Goal: Task Accomplishment & Management: Complete application form

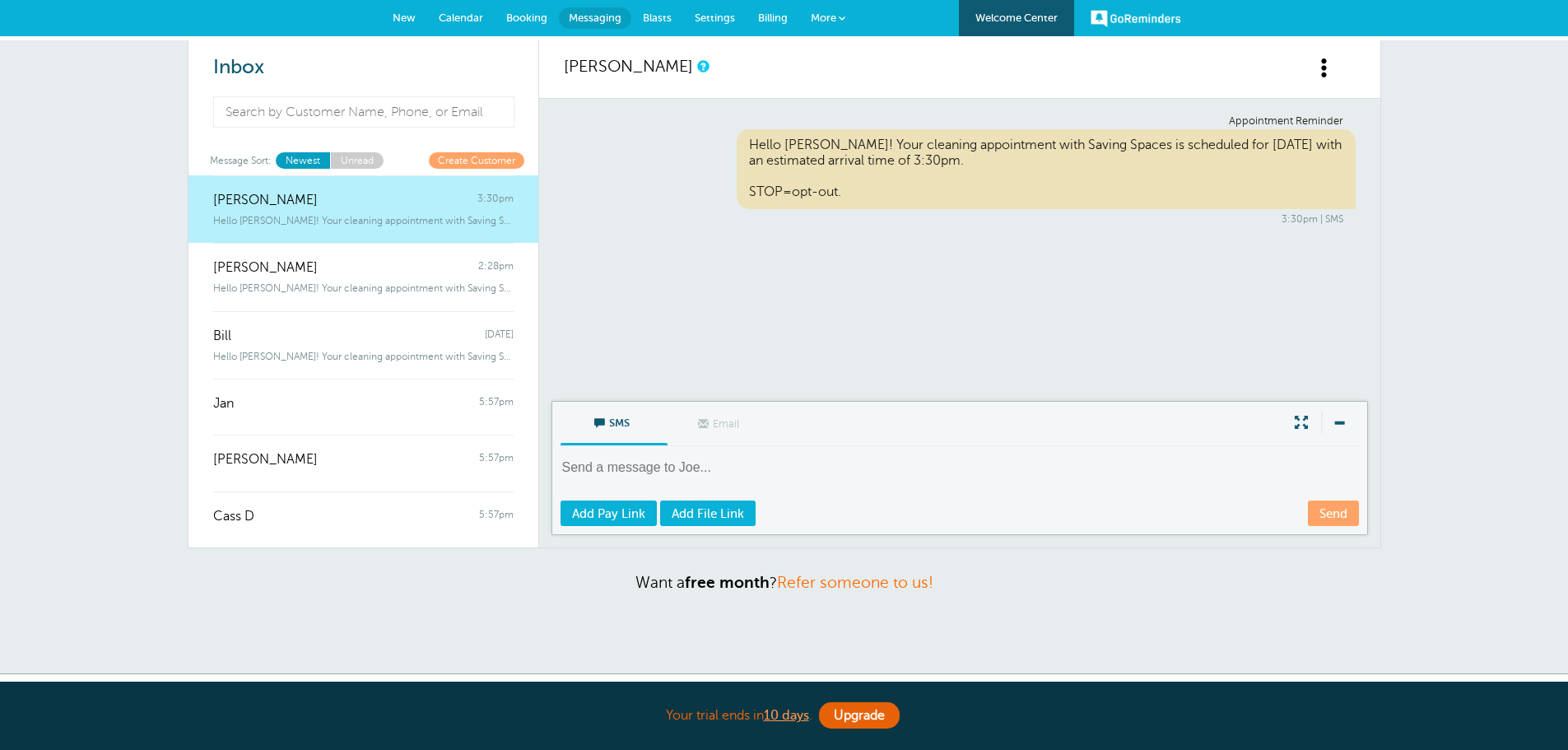
click at [537, 16] on span "Booking" at bounding box center [527, 17] width 41 height 12
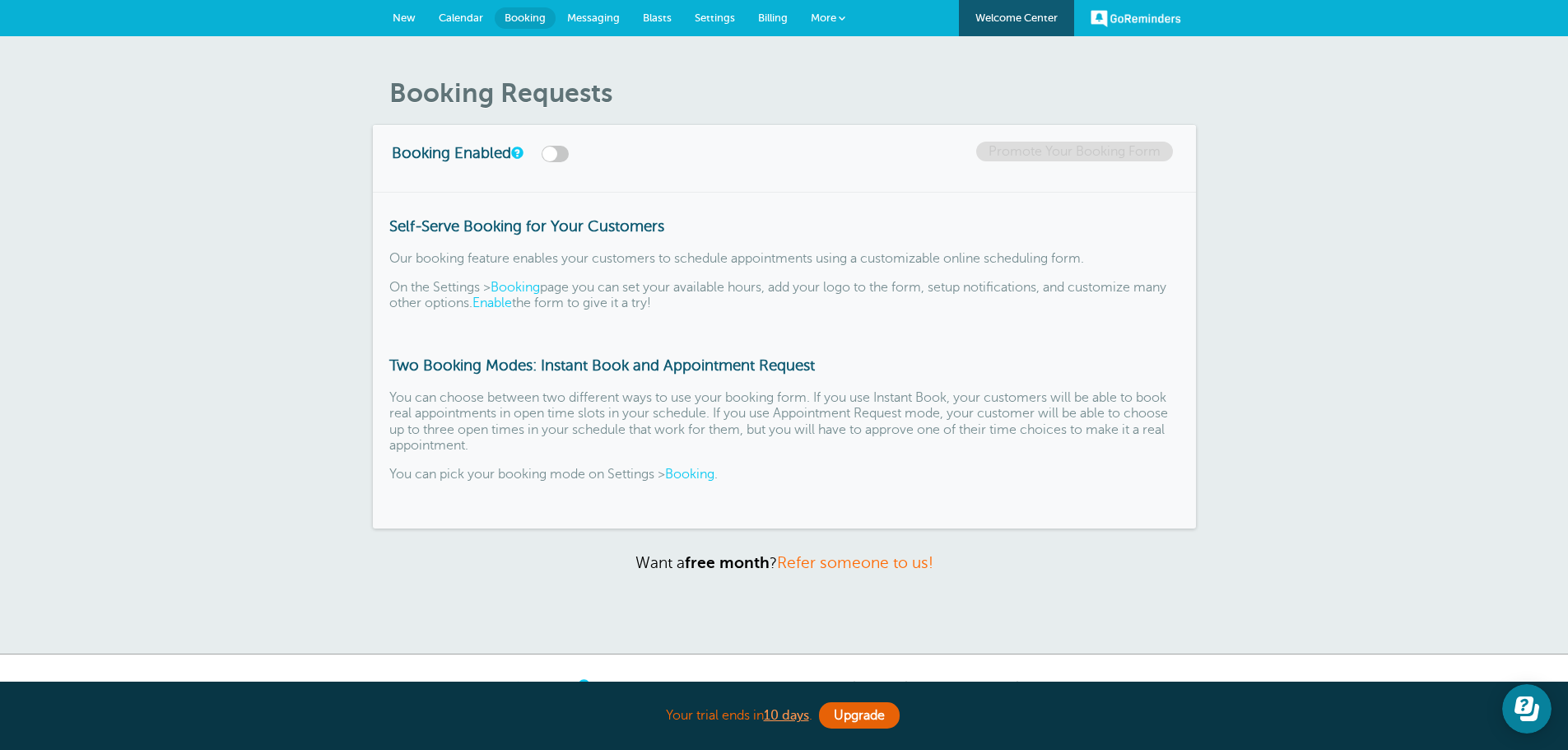
click at [406, 12] on span "New" at bounding box center [404, 17] width 23 height 12
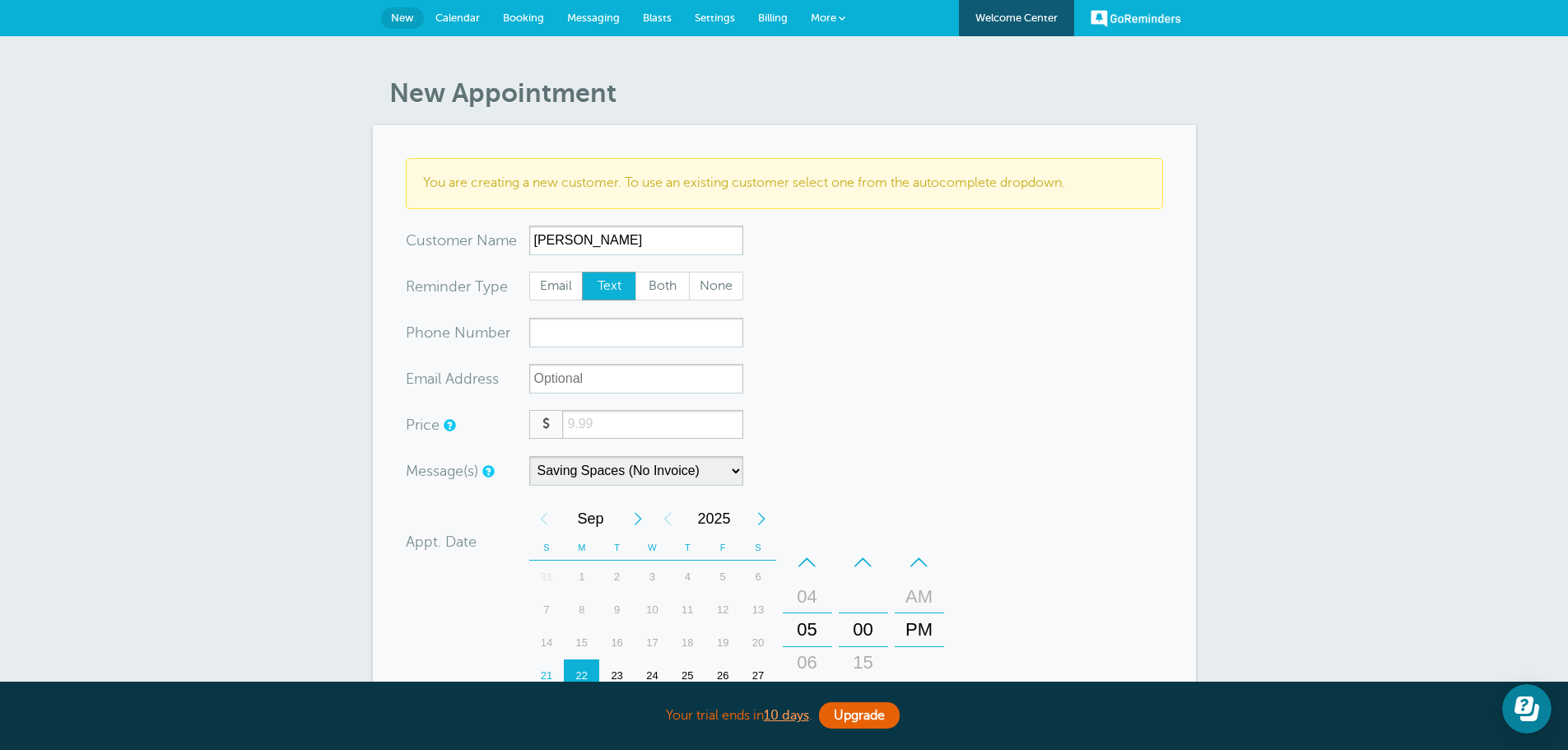
type input "Katelyn Mathe"
click at [606, 347] on form "You are creating a new customer. To use an existing customer select one from th…" at bounding box center [784, 574] width 758 height 834
click at [616, 341] on input "xxx-no-autofill" at bounding box center [636, 333] width 214 height 30
type input "2155594587"
click at [588, 426] on input "number" at bounding box center [652, 424] width 180 height 29
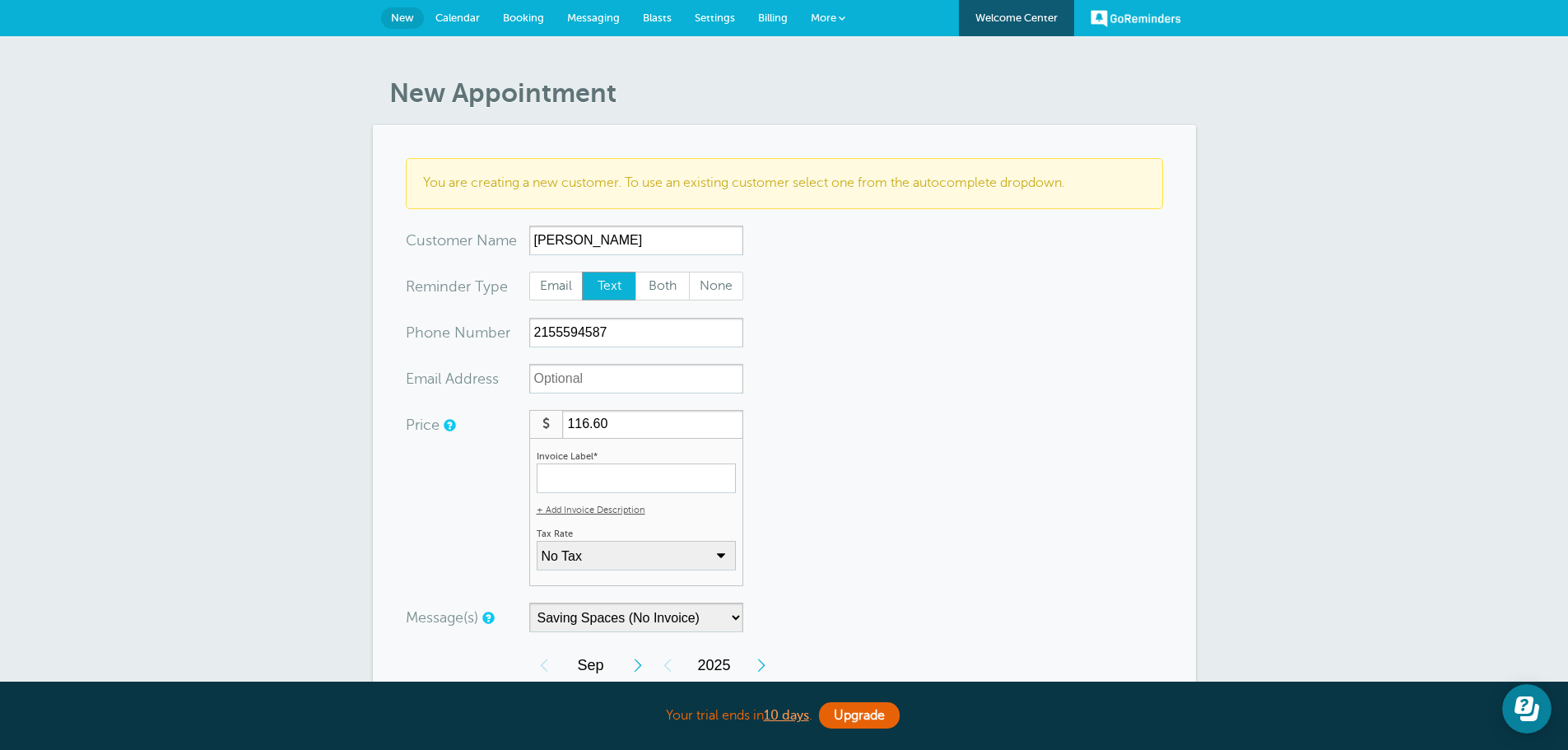
type input "116.60"
click at [616, 475] on input "Invoice Label*" at bounding box center [636, 478] width 199 height 30
type input "Standard Cleaning"
click at [699, 559] on select "No Tax PA Sales Tax: 6% (inclusive) + Add New Rate" at bounding box center [636, 555] width 199 height 30
select select "17"
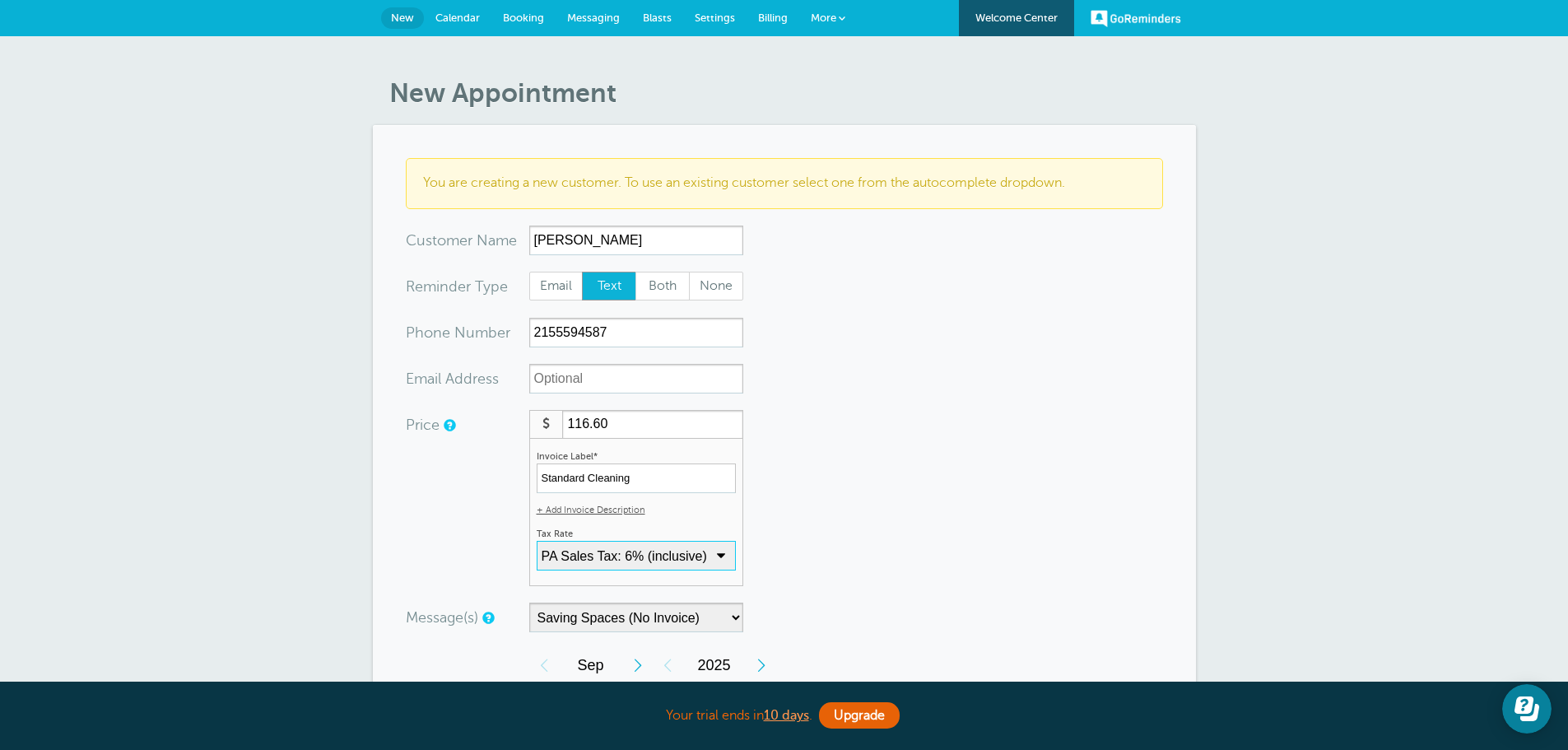
click at [537, 541] on select "No Tax PA Sales Tax: 6% (inclusive) + Add New Rate" at bounding box center [636, 555] width 199 height 30
click at [868, 535] on form "You are creating a new customer. To use an existing customer select one from th…" at bounding box center [784, 648] width 758 height 981
click at [722, 615] on select "Saving Spaces (No Invoice) Saving Spaces (With Invoice)" at bounding box center [636, 617] width 214 height 30
select select "161890"
click at [529, 603] on select "Saving Spaces (No Invoice) Saving Spaces (With Invoice)" at bounding box center [636, 617] width 214 height 30
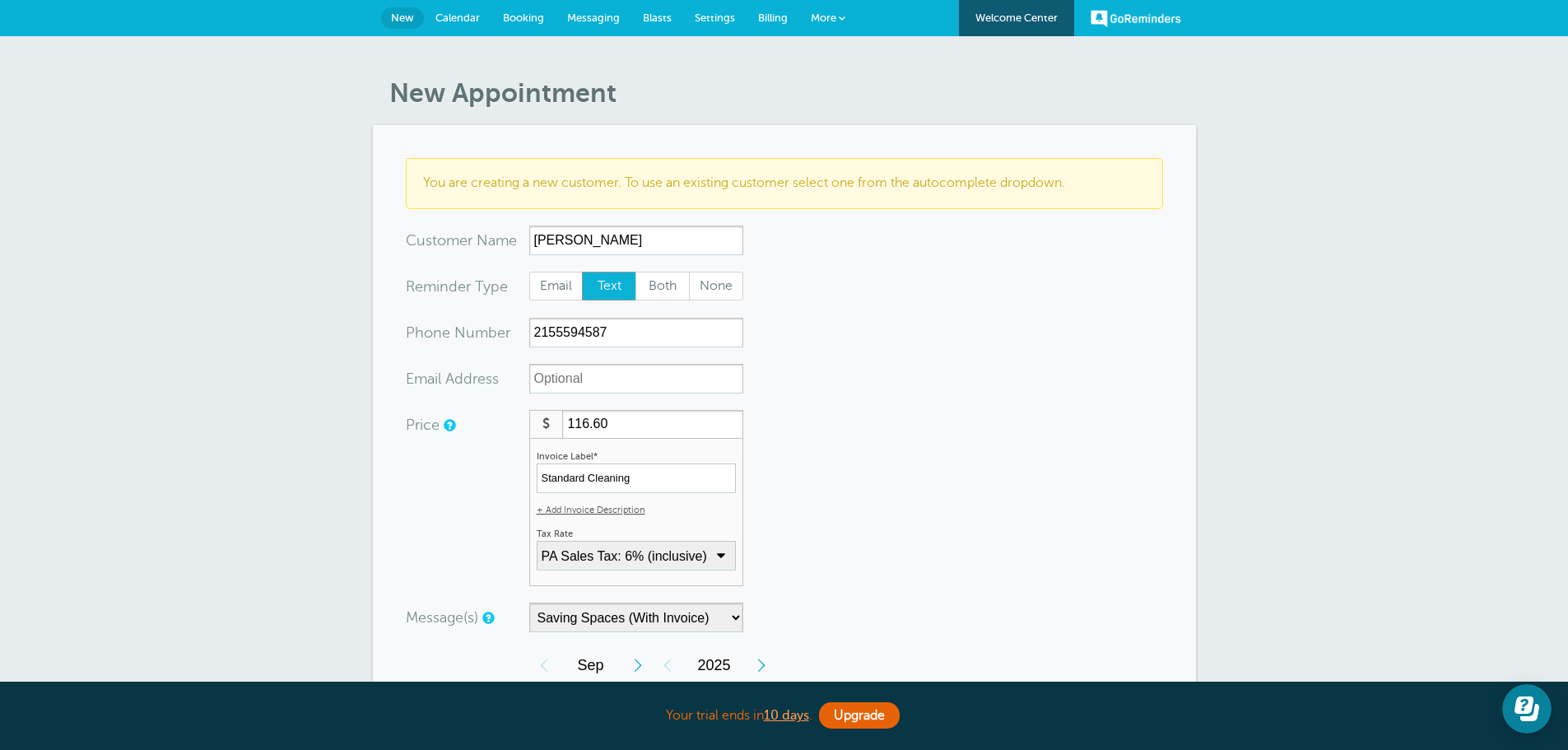
click at [899, 569] on form "You are creating a new customer. To use an existing customer select one from th…" at bounding box center [784, 648] width 758 height 981
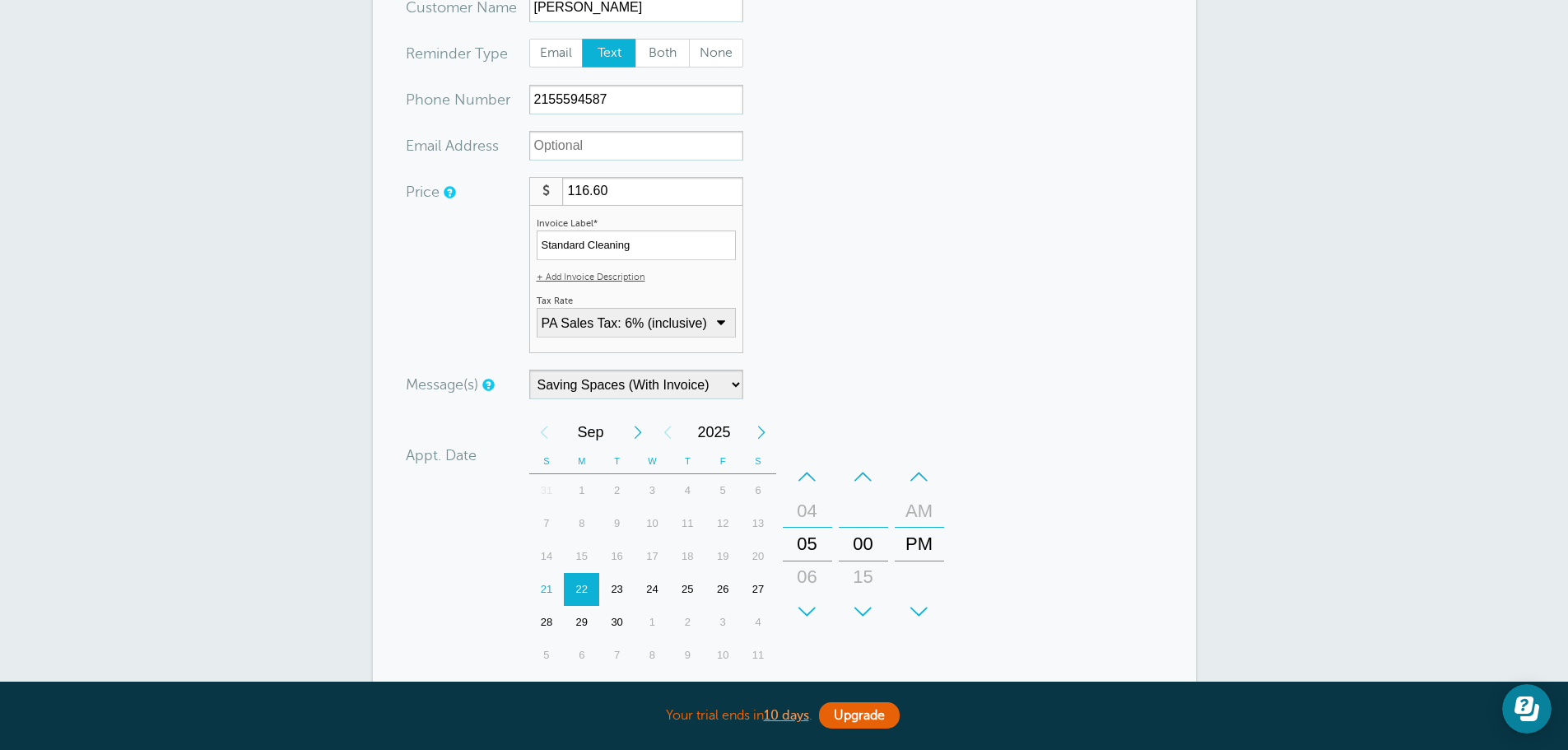
scroll to position [247, 0]
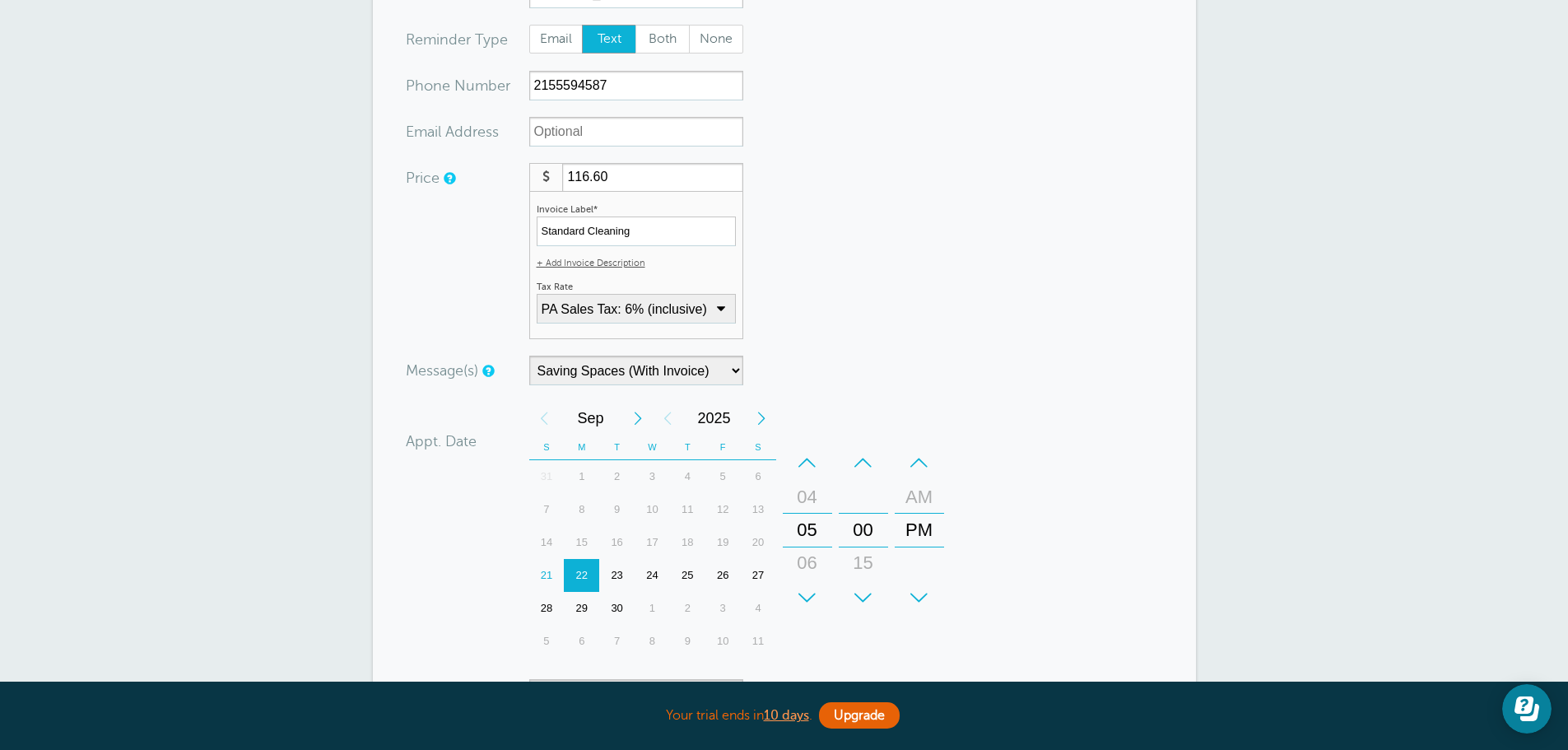
click at [646, 578] on div "24" at bounding box center [652, 575] width 35 height 33
click at [806, 467] on div "–" at bounding box center [808, 462] width 50 height 33
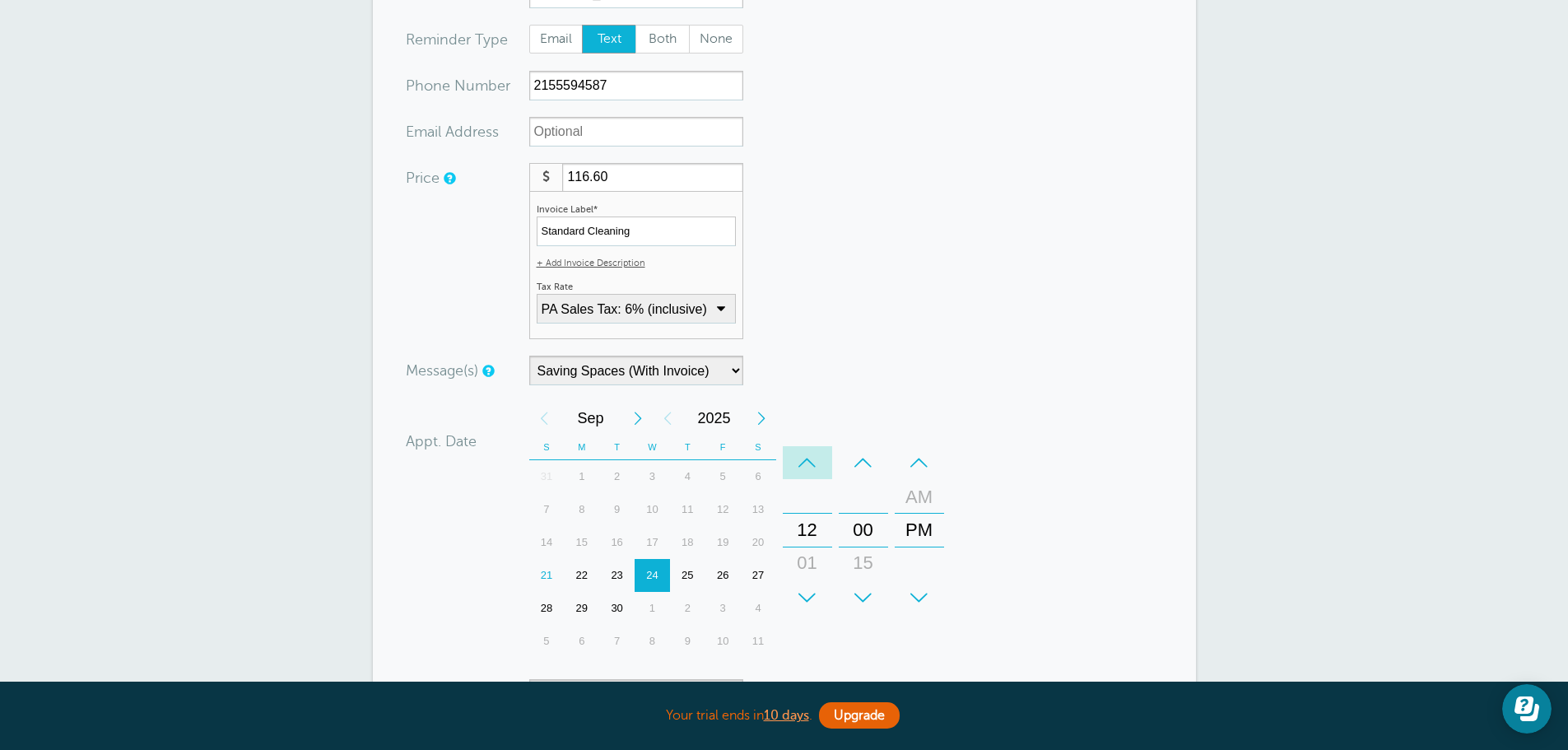
click at [806, 467] on div "–" at bounding box center [808, 462] width 50 height 33
click at [914, 463] on div "–" at bounding box center [920, 462] width 50 height 33
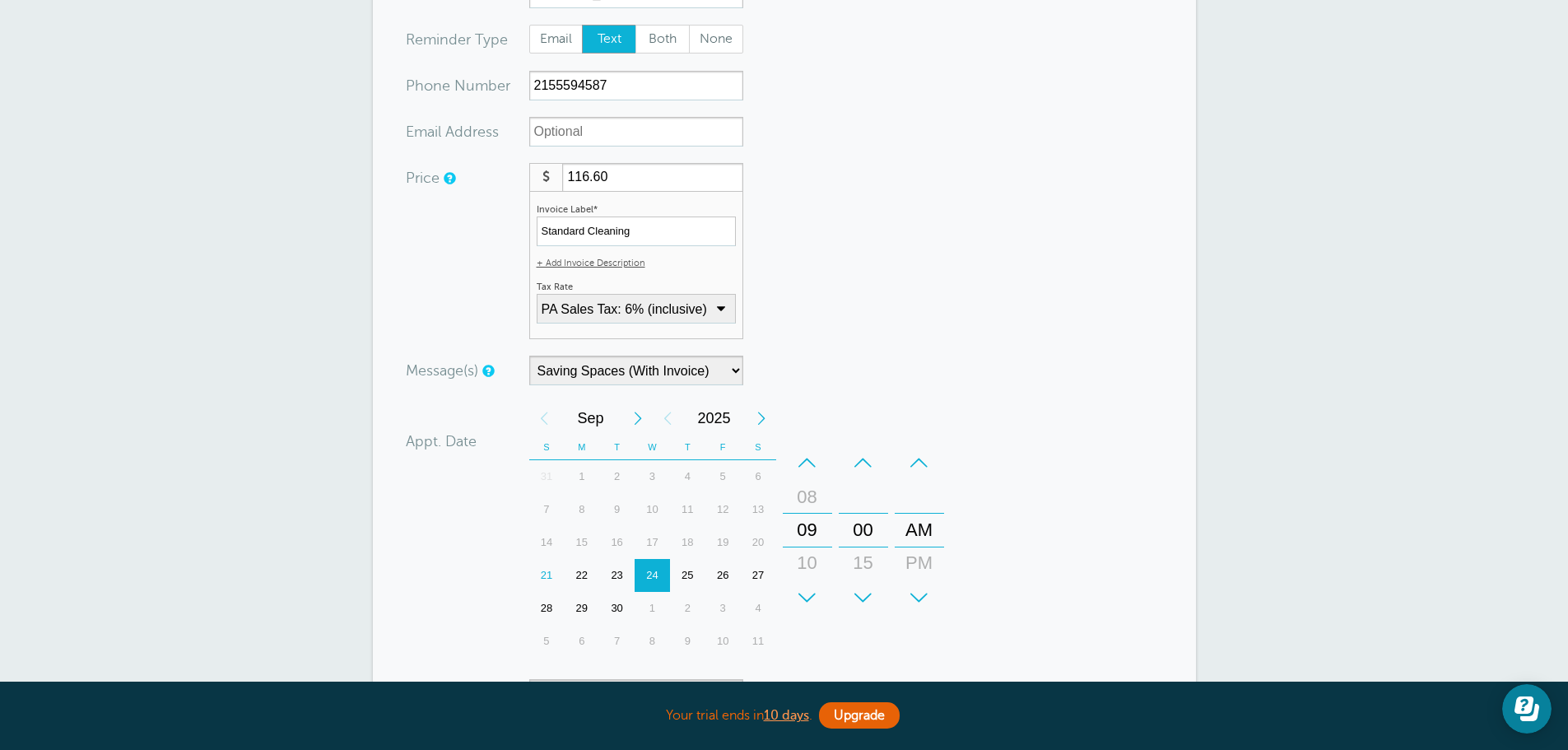
click at [1036, 453] on form "You are creating a new customer. To use an existing customer select one from th…" at bounding box center [784, 401] width 758 height 981
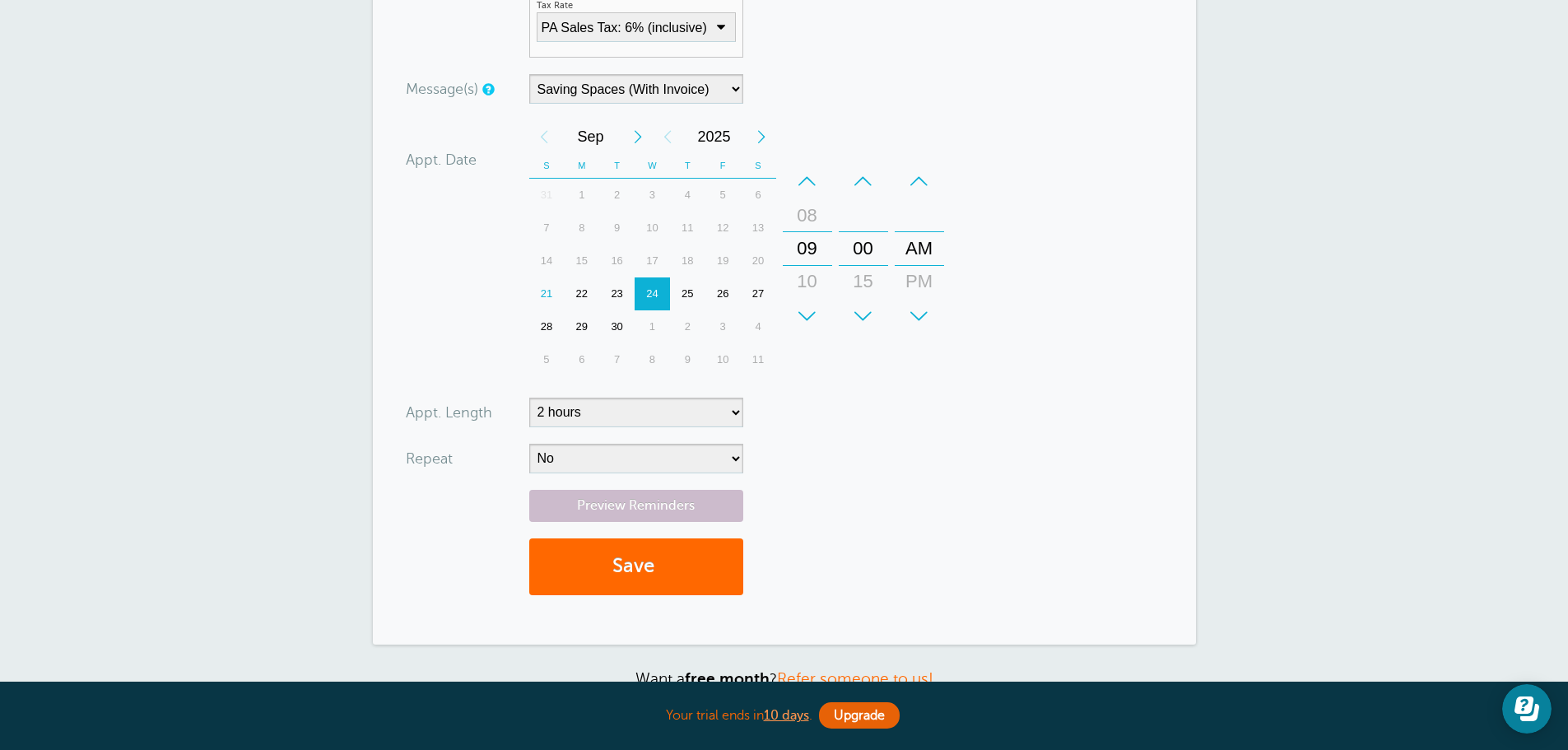
scroll to position [576, 0]
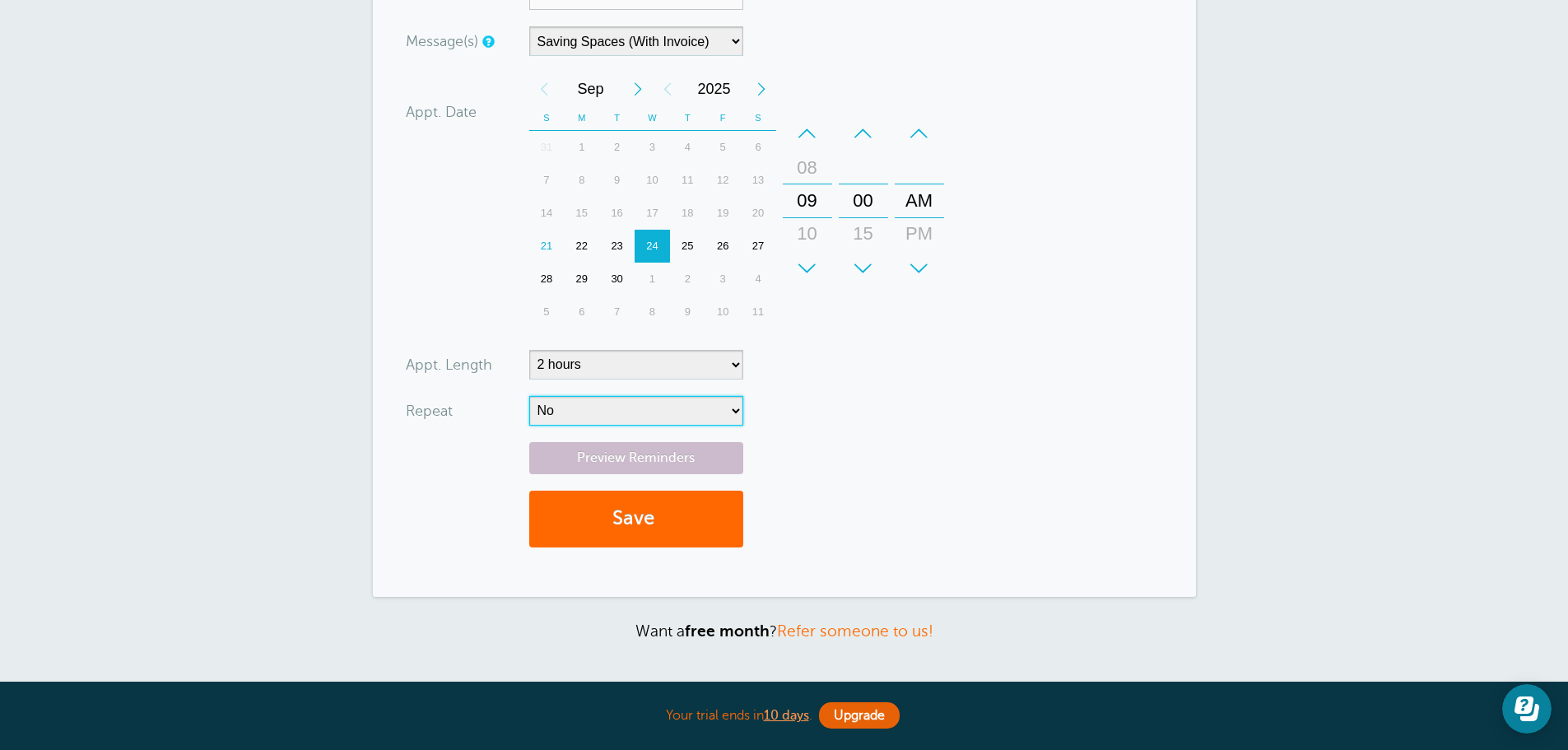
click at [645, 417] on select "No Daily Weekly Every 2 weeks Every 3 weeks Every 4 weeks Monthly Every 5 weeks…" at bounding box center [636, 411] width 214 height 30
select select "RRULE:FREQ=WEEKLY;INTERVAL=2"
click at [529, 396] on select "No Daily Weekly Every 2 weeks Every 3 weeks Every 4 weeks Monthly Every 5 weeks…" at bounding box center [636, 411] width 214 height 30
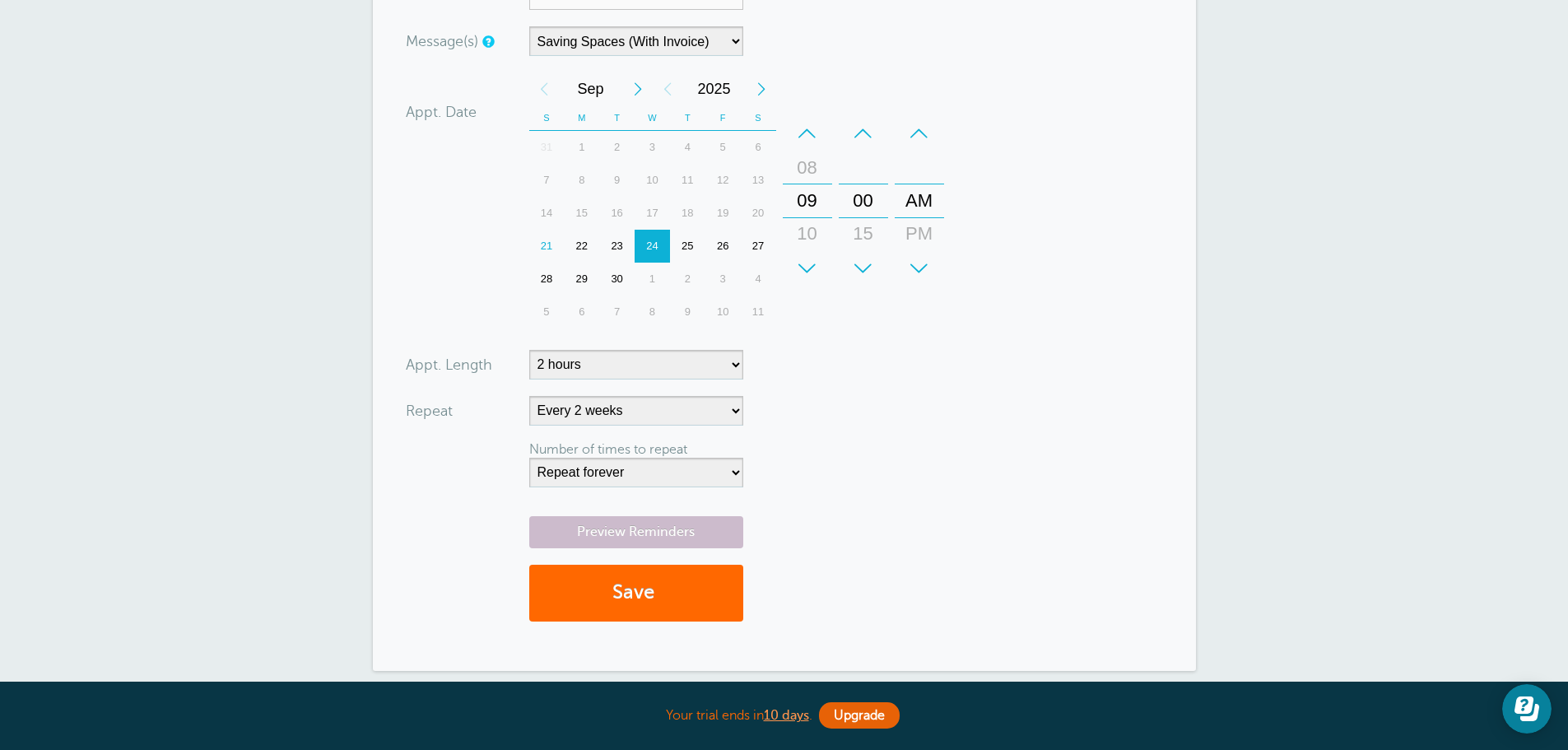
click at [1101, 251] on form "You are creating a new customer. To use an existing customer select one from th…" at bounding box center [784, 109] width 758 height 1055
click at [645, 527] on link "Preview Reminders" at bounding box center [636, 531] width 214 height 32
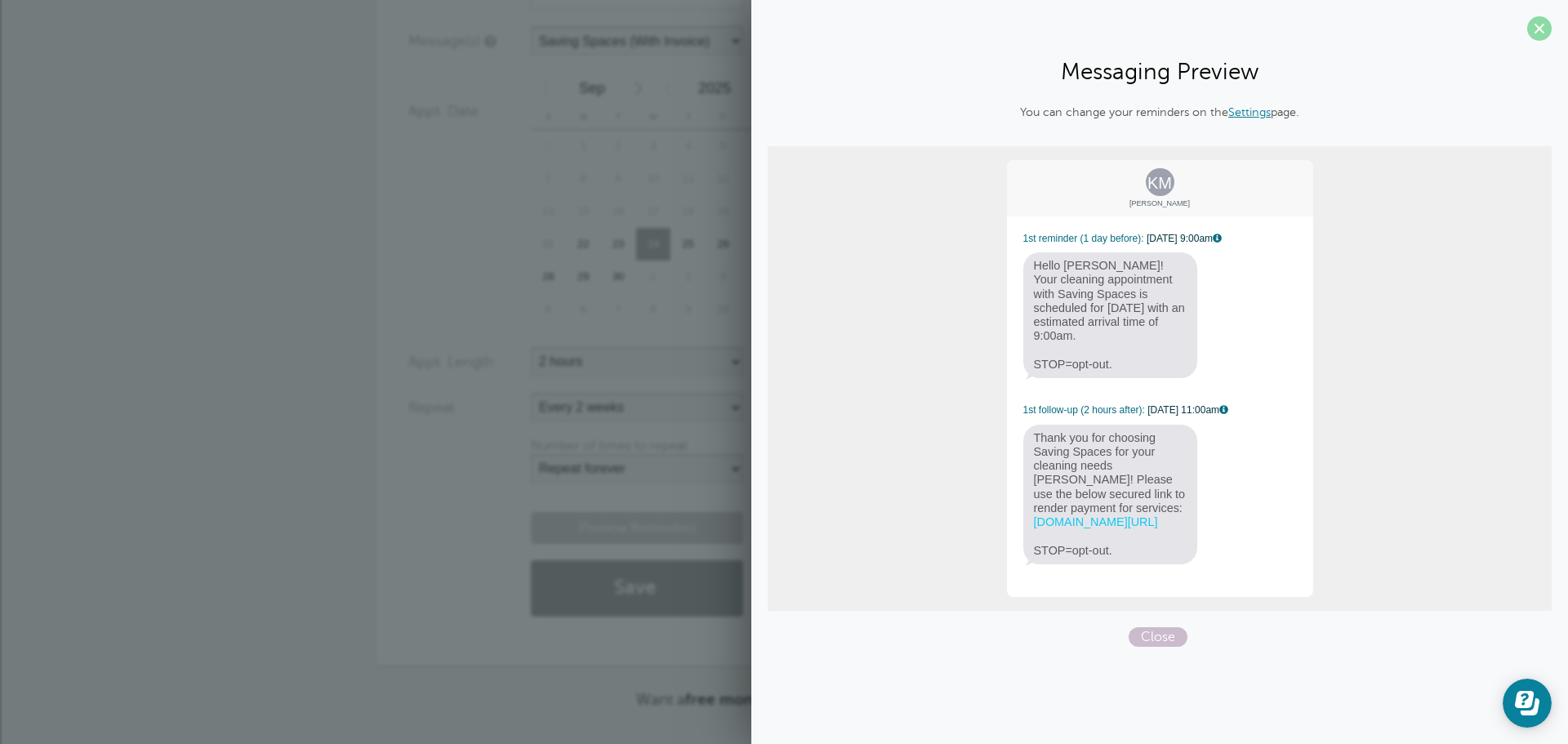
click at [1536, 26] on span at bounding box center [1539, 28] width 25 height 25
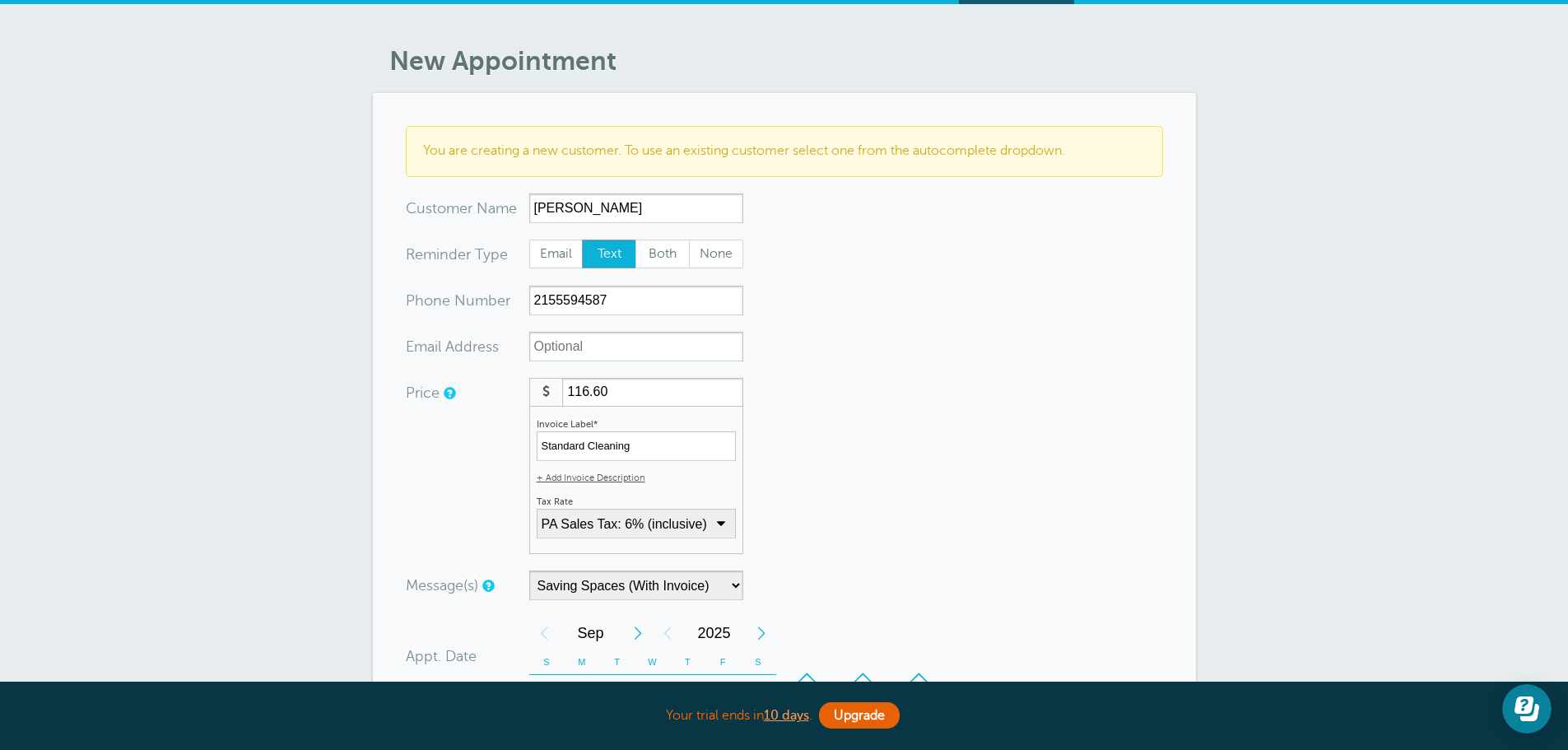
scroll to position [0, 0]
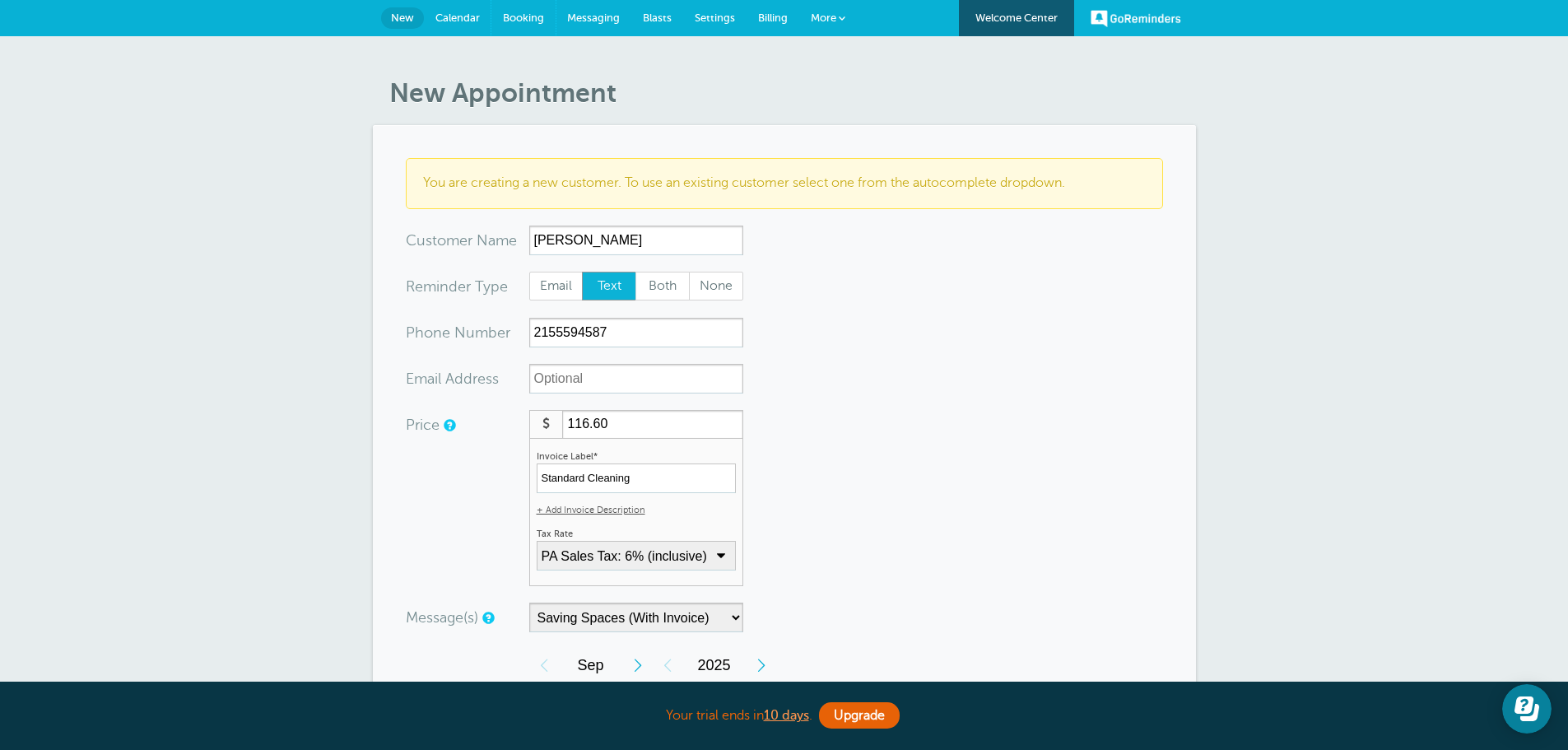
drag, startPoint x: 509, startPoint y: 6, endPoint x: 862, endPoint y: 70, distance: 358.8
click at [510, 6] on link "Booking" at bounding box center [523, 18] width 64 height 36
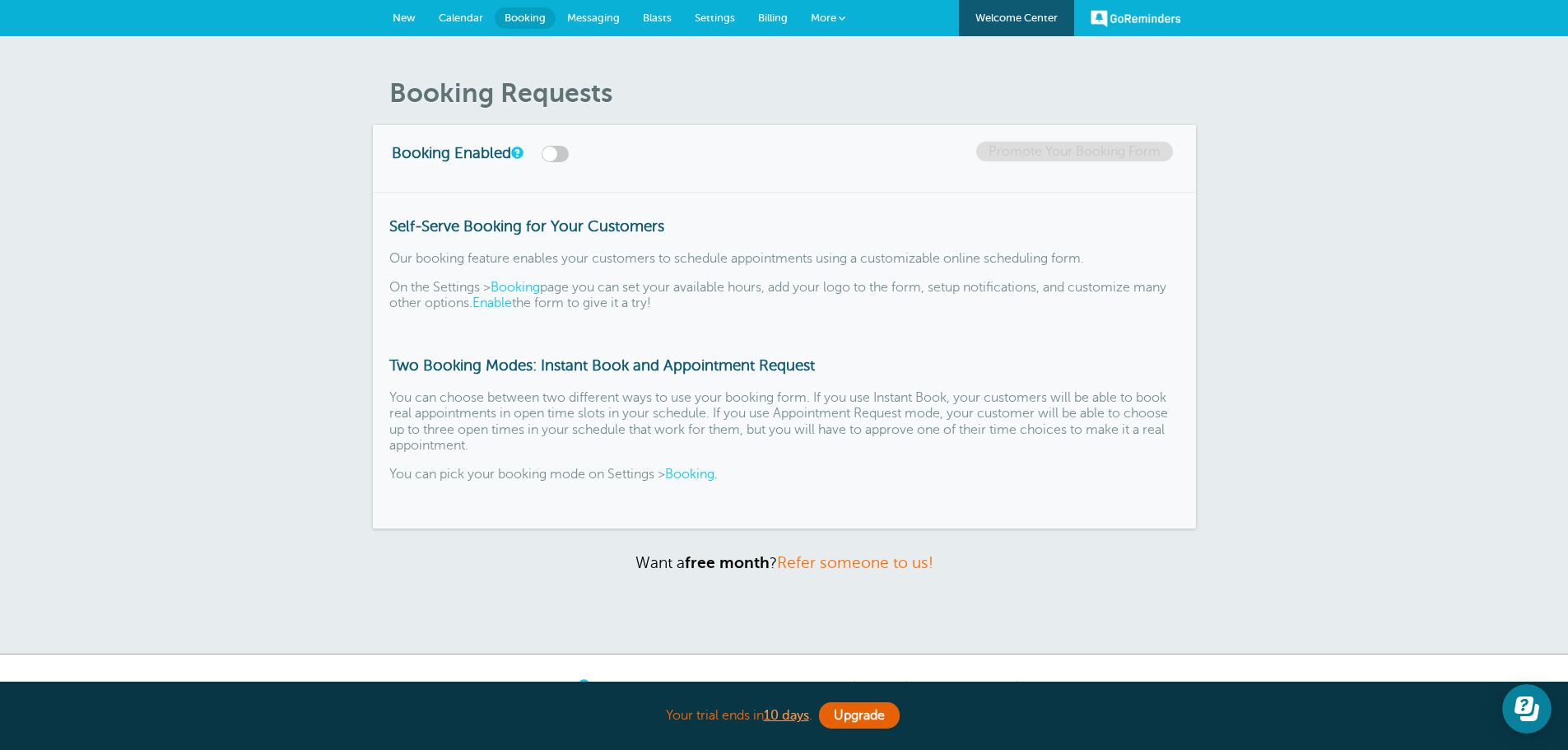
click at [420, 19] on link "New" at bounding box center [405, 18] width 46 height 36
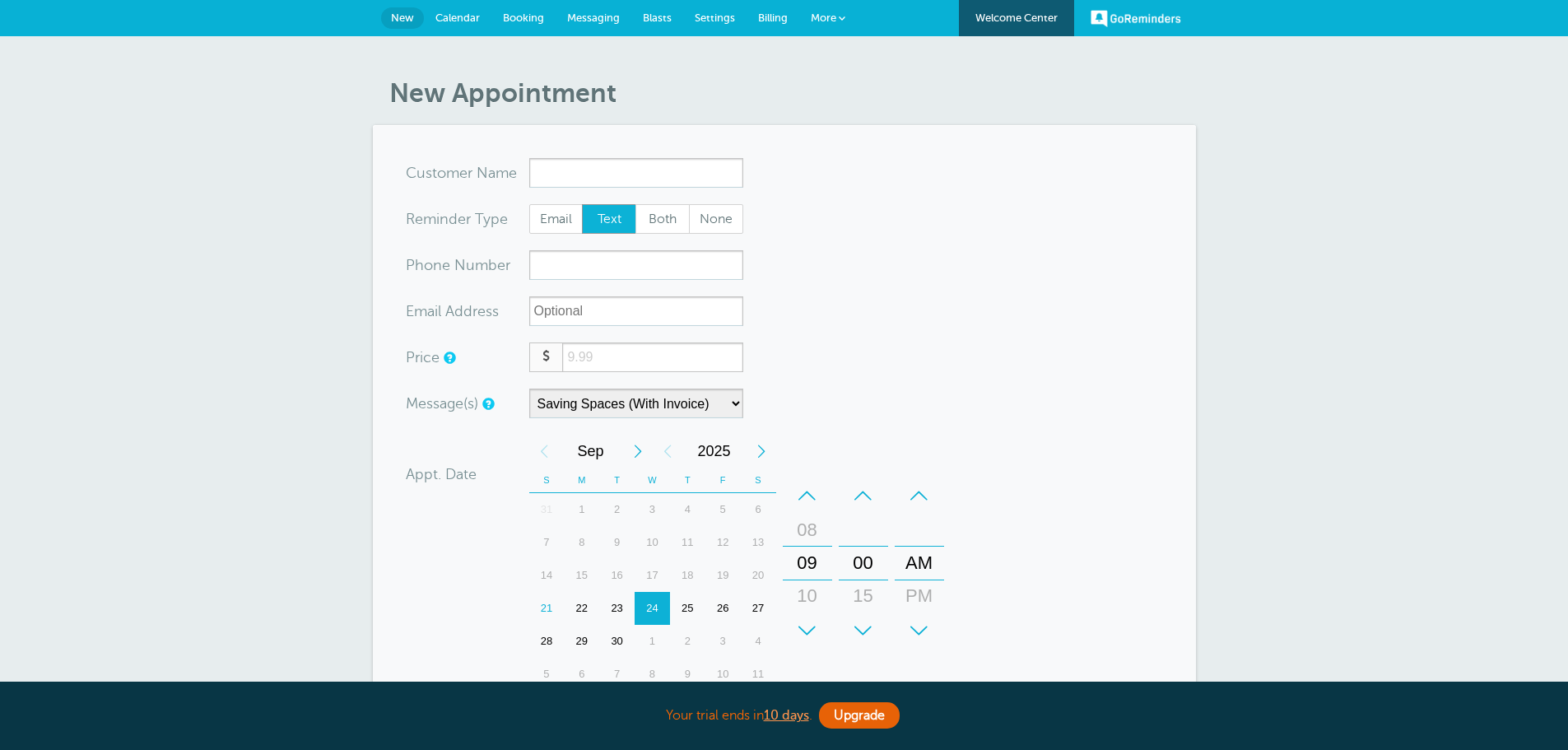
select select "161890"
click at [526, 24] on link "Booking" at bounding box center [523, 18] width 64 height 36
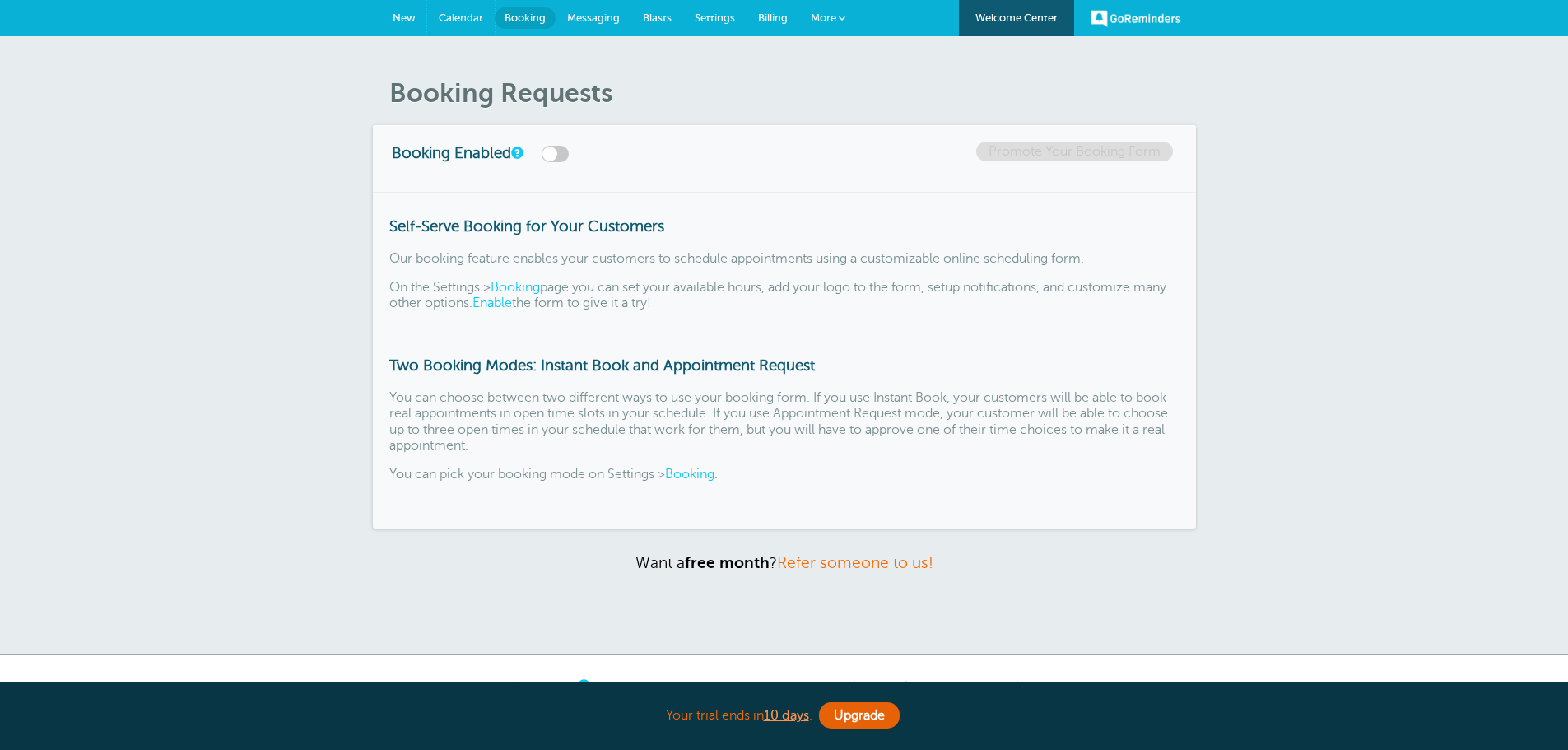
click at [467, 20] on span "Calendar" at bounding box center [461, 17] width 45 height 12
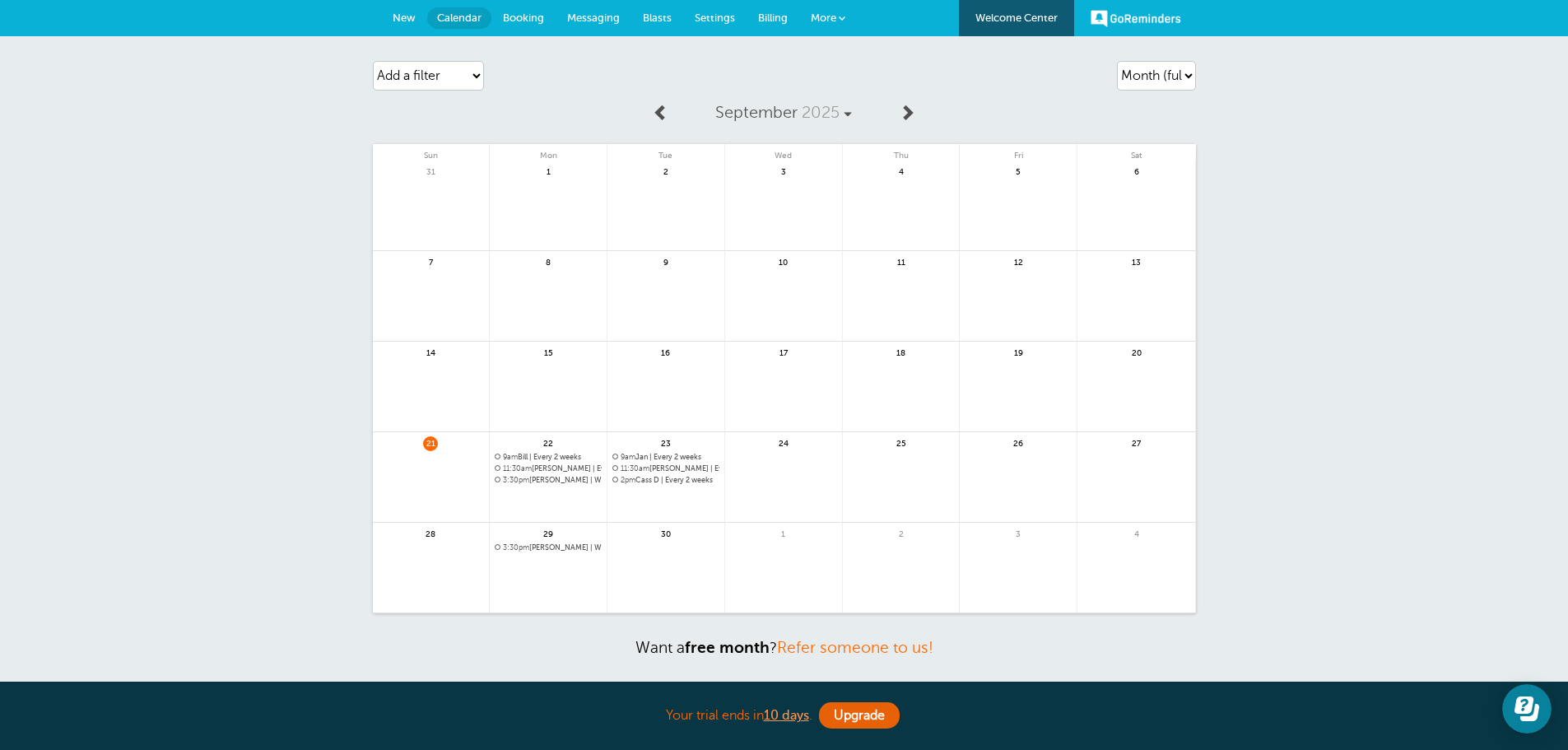
click at [536, 16] on span "Booking" at bounding box center [524, 17] width 41 height 12
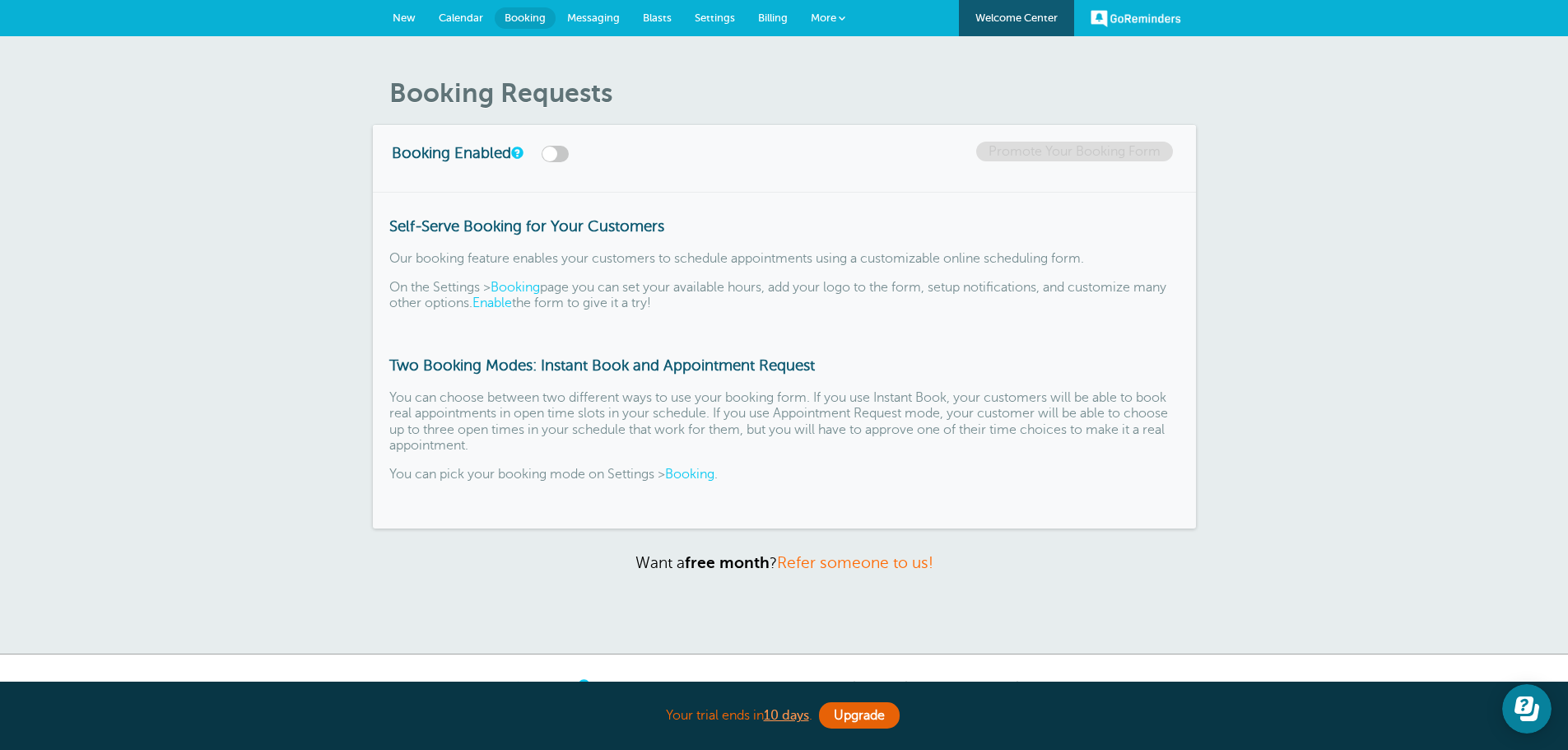
click at [547, 151] on label at bounding box center [556, 153] width 27 height 16
click at [0, 0] on input "checkbox" at bounding box center [0, 0] width 0 height 0
click at [1048, 151] on link "Promote Your Booking Form" at bounding box center [1075, 151] width 197 height 20
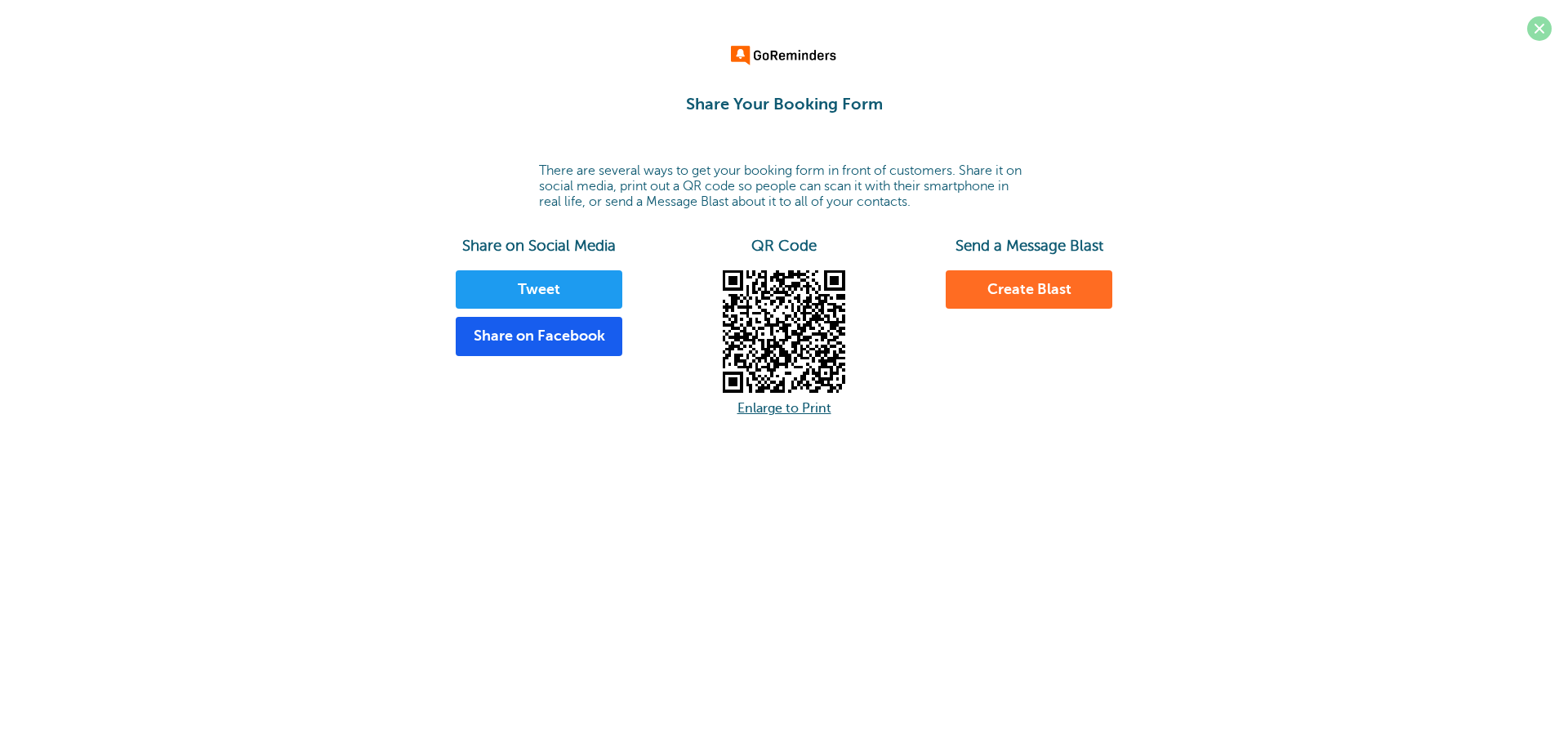
click at [1528, 31] on span at bounding box center [1539, 28] width 25 height 25
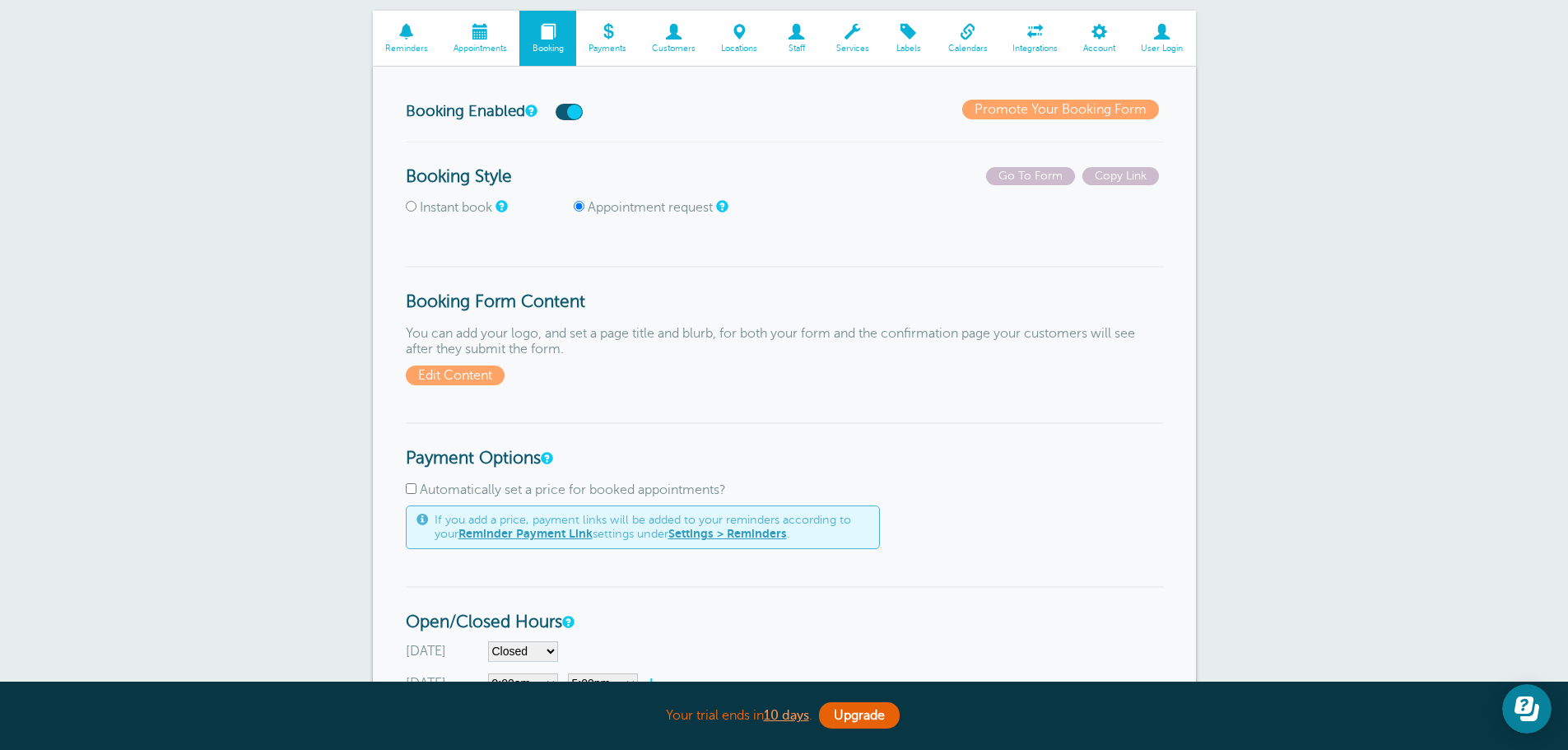
scroll to position [99, 0]
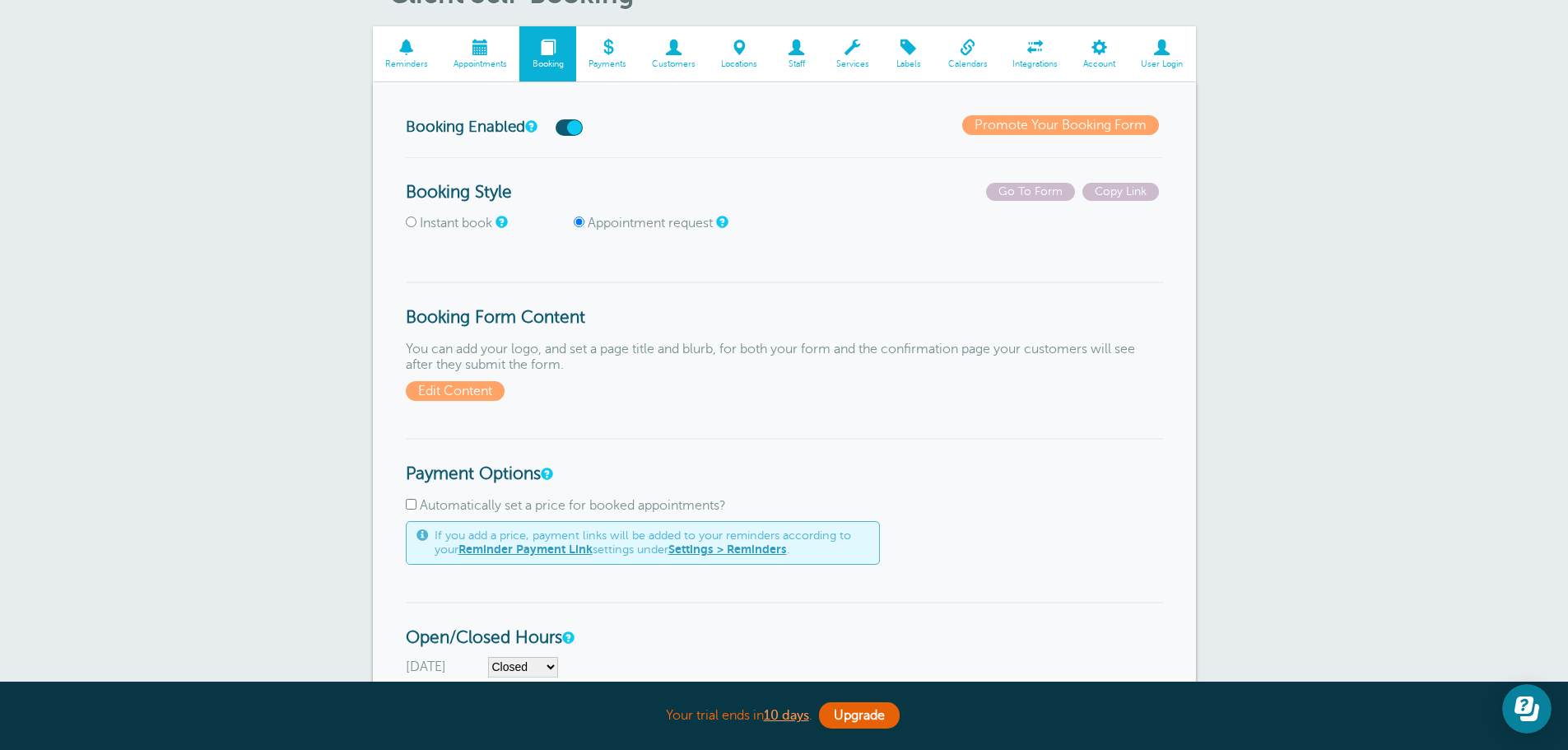
click at [583, 123] on label at bounding box center [569, 127] width 27 height 16
click at [0, 0] on input "checkbox" at bounding box center [0, 0] width 0 height 0
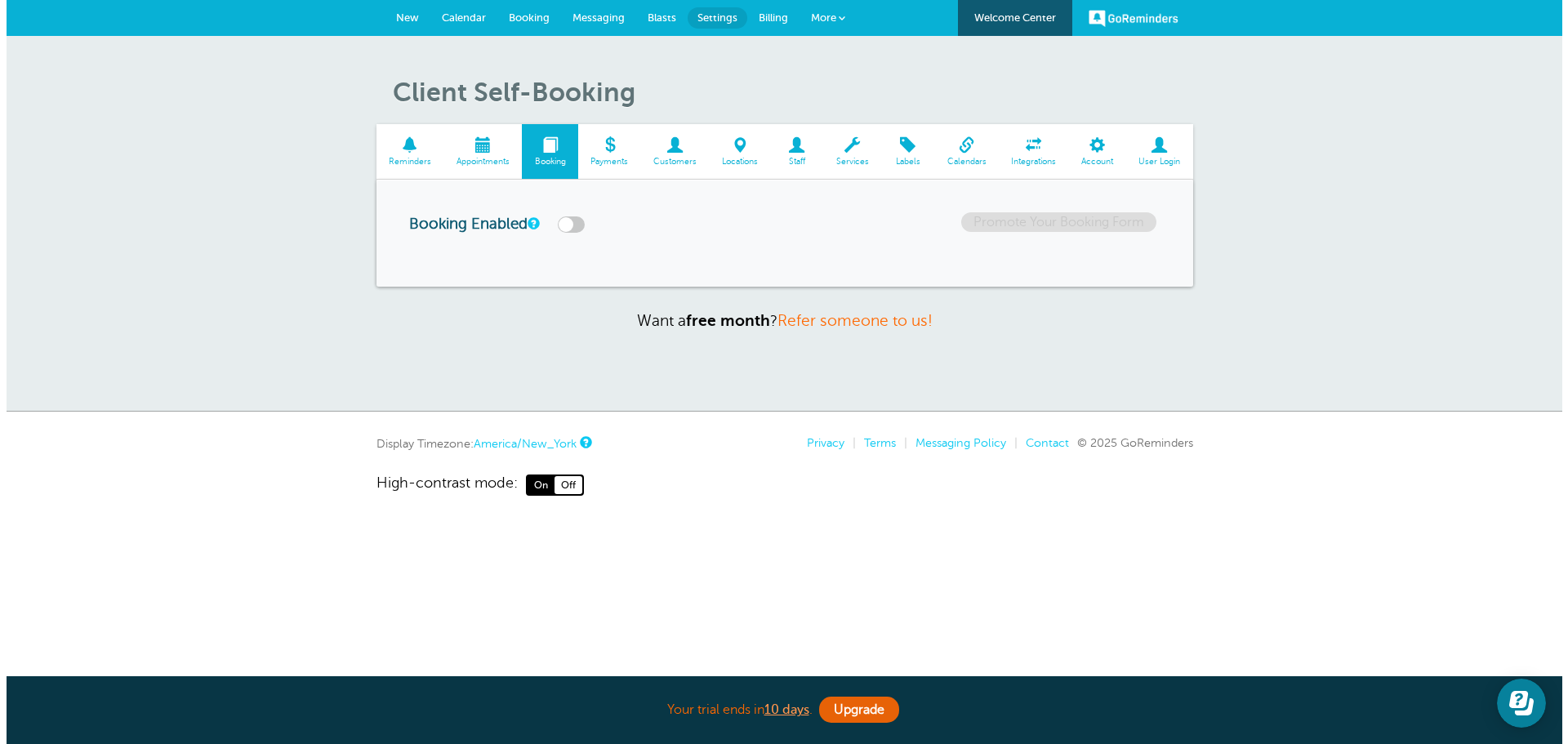
scroll to position [0, 0]
click at [606, 10] on link "Messaging" at bounding box center [598, 18] width 75 height 36
